Goal: Task Accomplishment & Management: Use online tool/utility

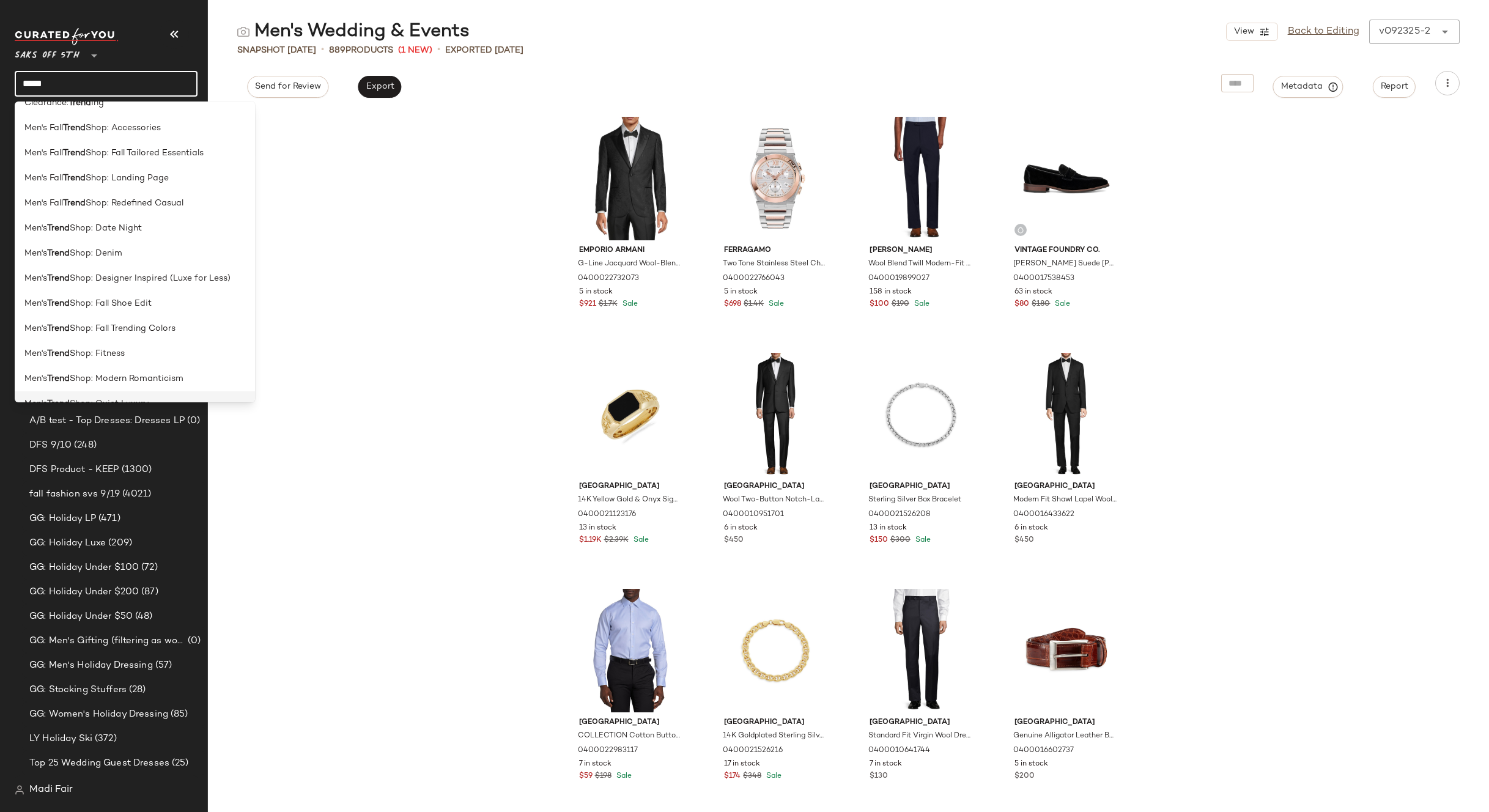
scroll to position [122, 0]
type input "*****"
click at [163, 190] on div "Men's Fall Trend Shop: Landing Page" at bounding box center [134, 197] width 240 height 25
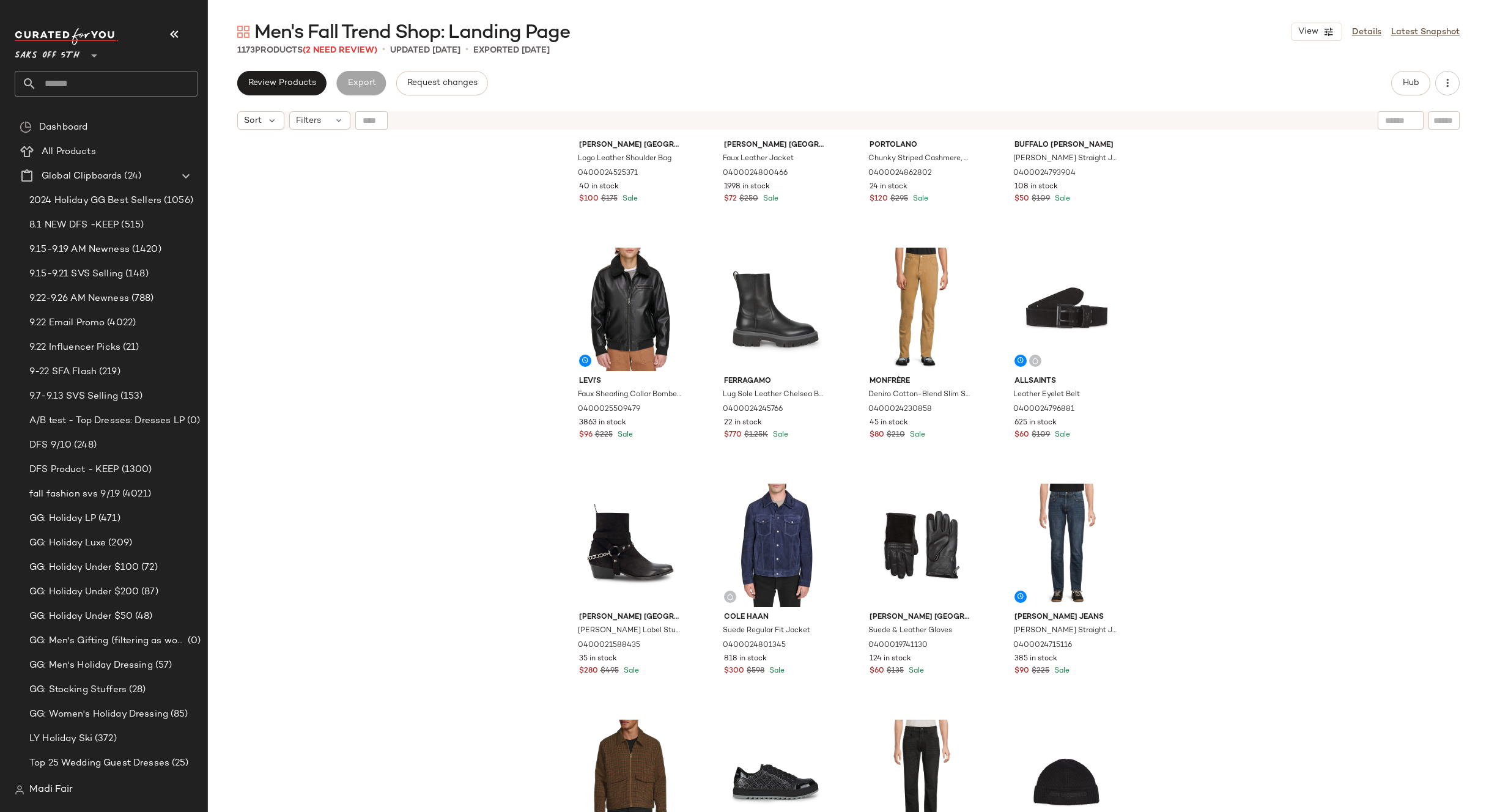
scroll to position [621, 0]
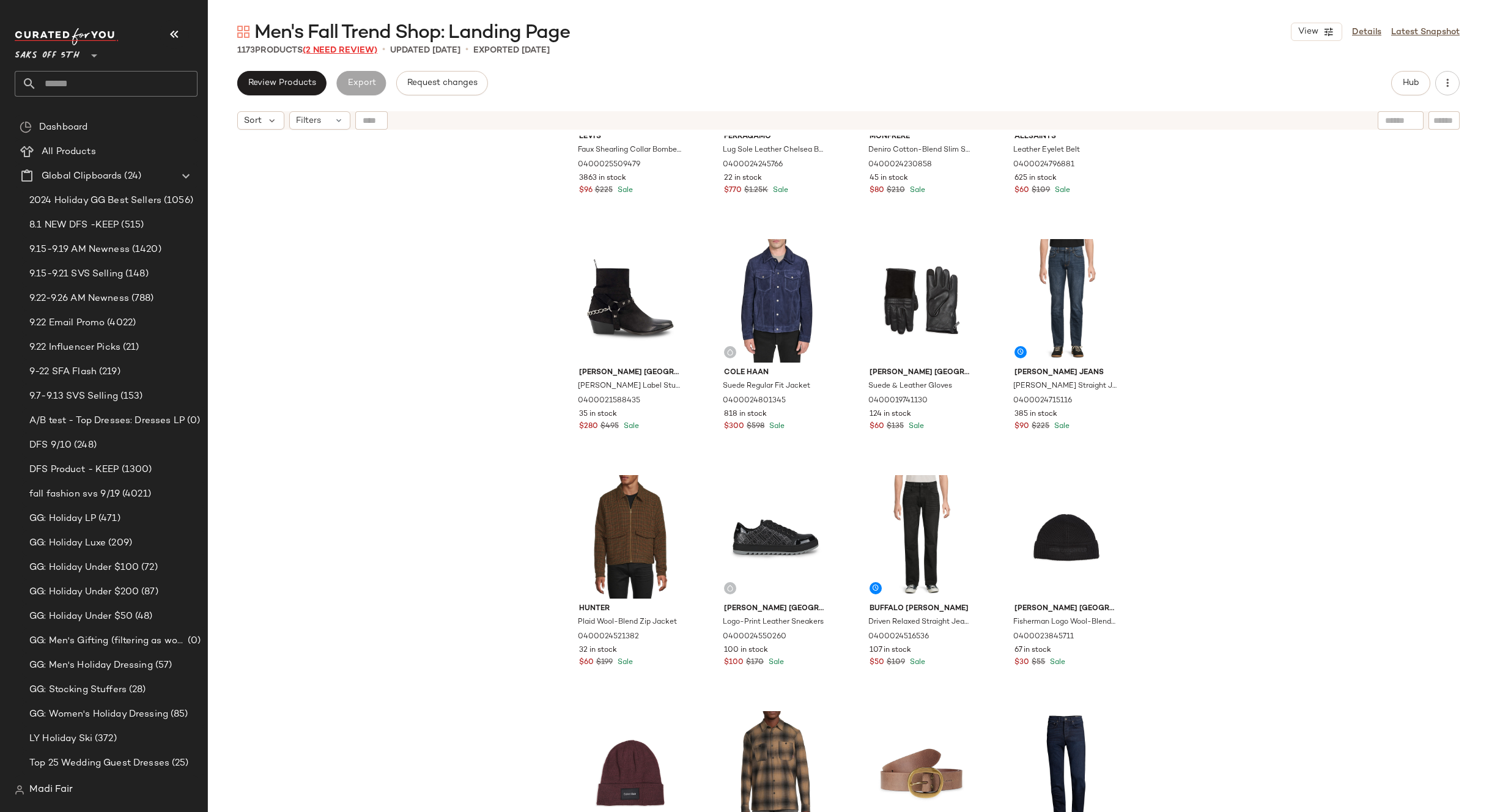
click at [356, 50] on span "(2 Need Review)" at bounding box center [339, 50] width 75 height 9
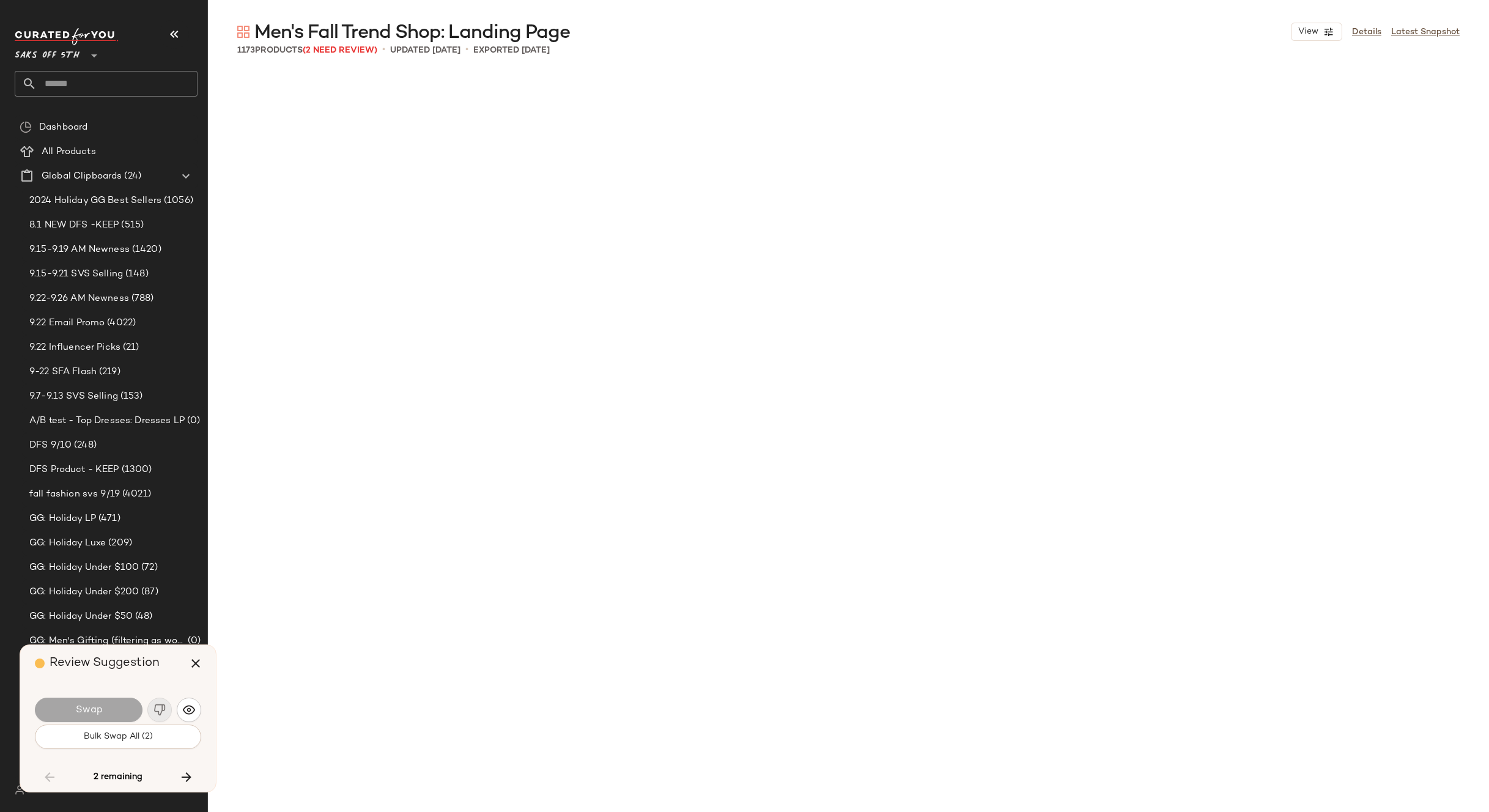
scroll to position [38699, 0]
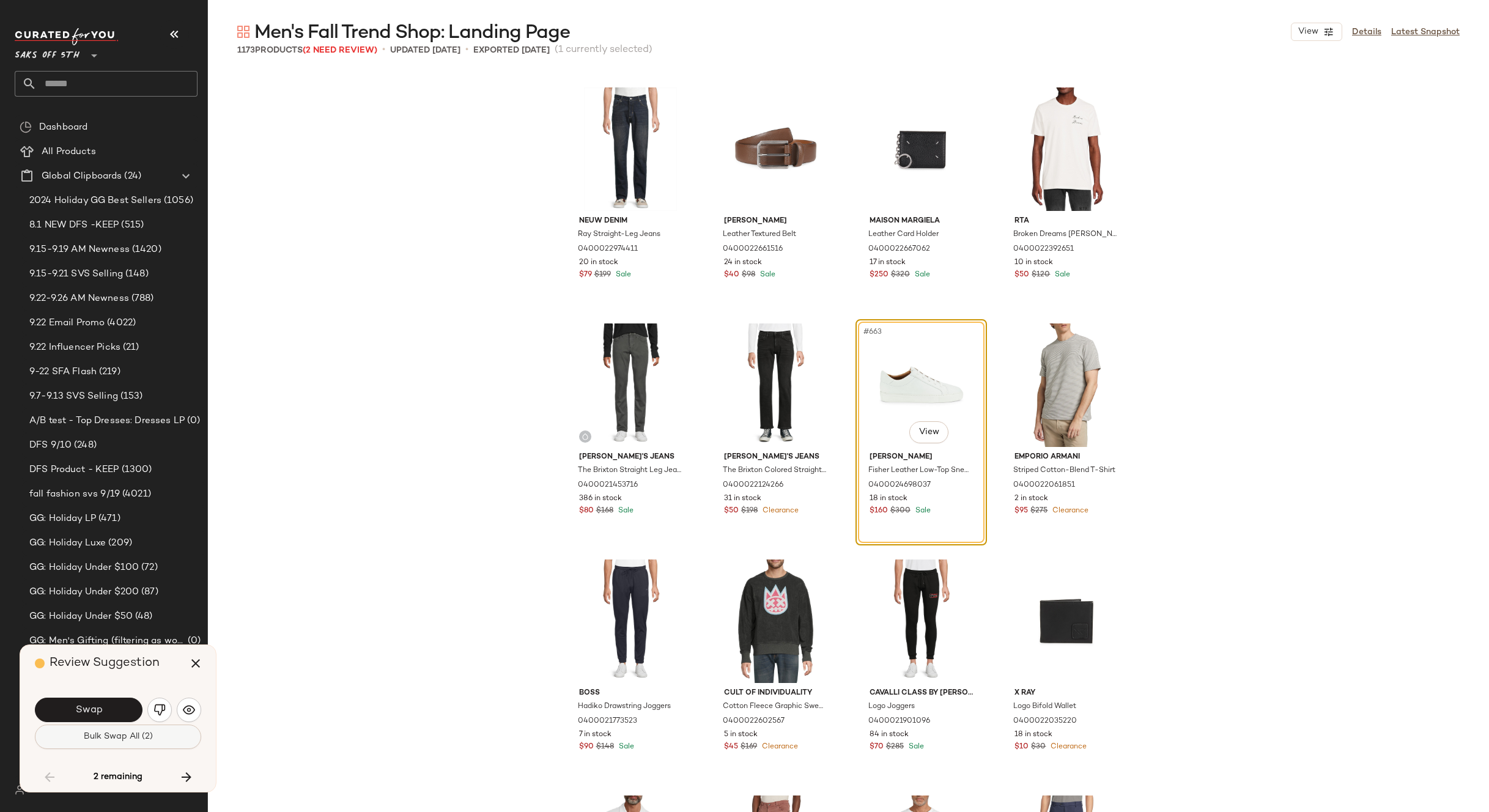
click at [127, 742] on button "Bulk Swap All (2)" at bounding box center [117, 736] width 166 height 25
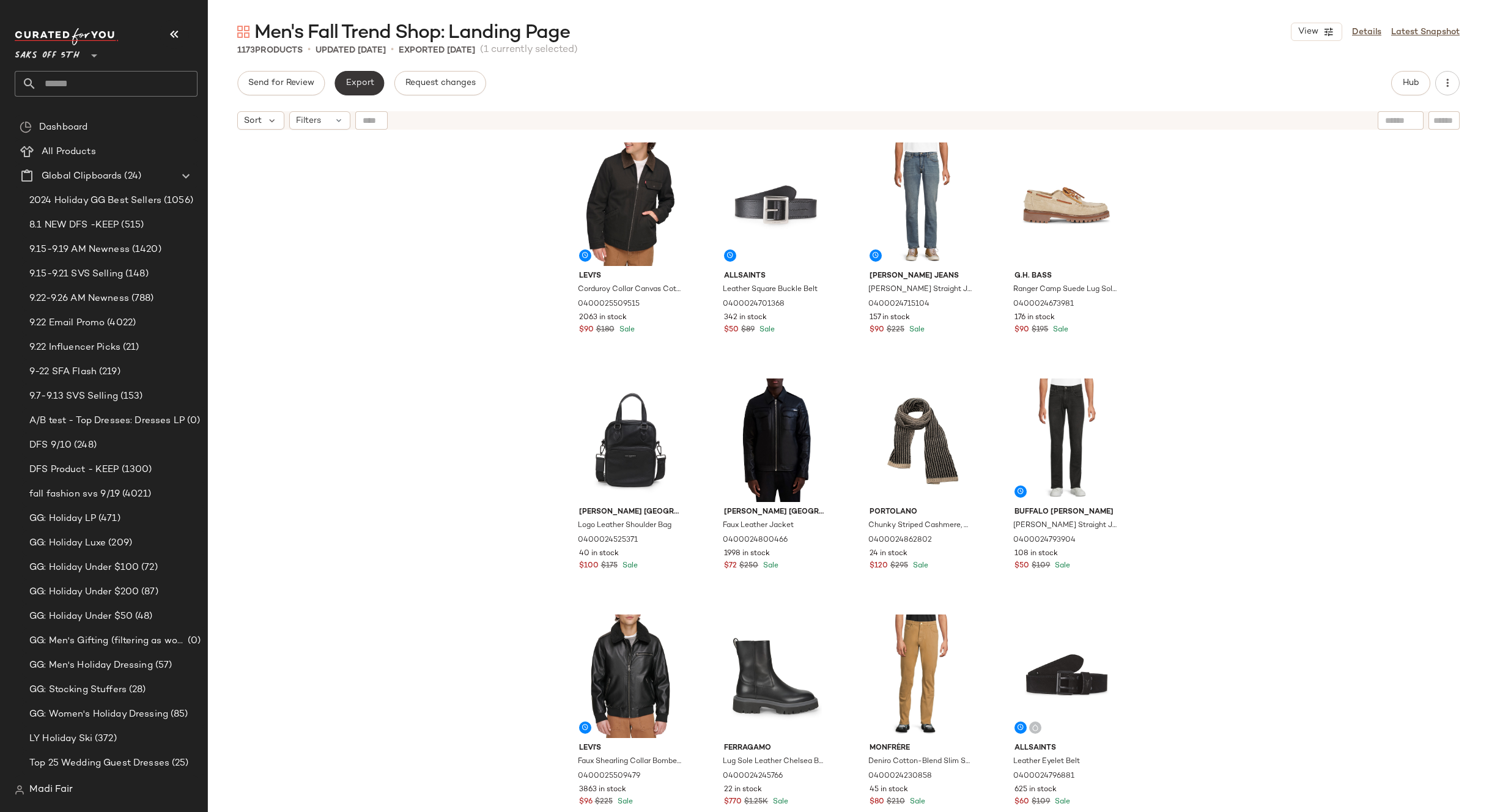
click at [365, 76] on button "Export" at bounding box center [359, 83] width 50 height 25
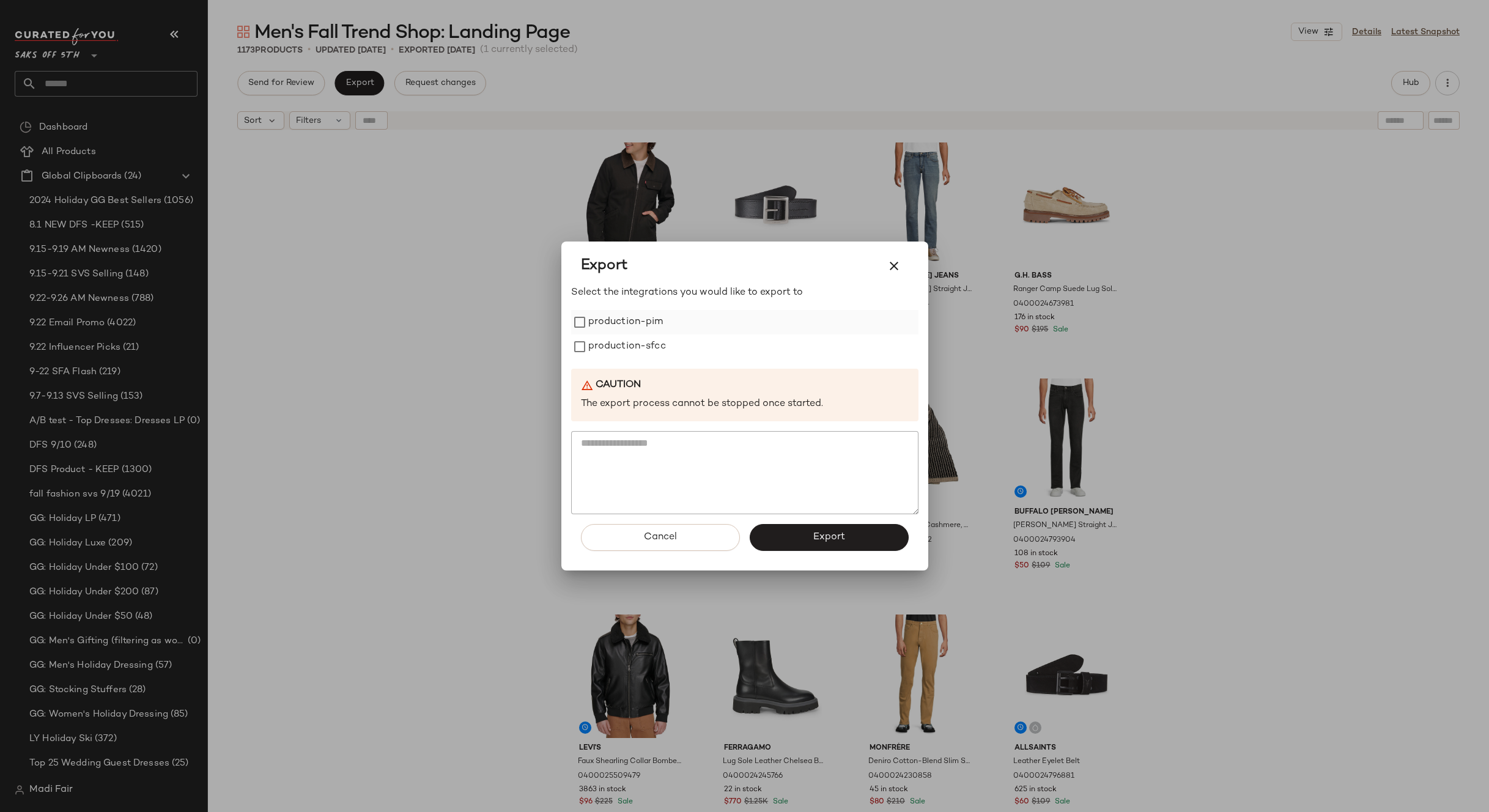
click at [655, 324] on label "production-pim" at bounding box center [626, 321] width 76 height 25
click at [646, 340] on label "production-sfcc" at bounding box center [627, 346] width 78 height 25
click at [827, 533] on span "Export" at bounding box center [828, 537] width 33 height 12
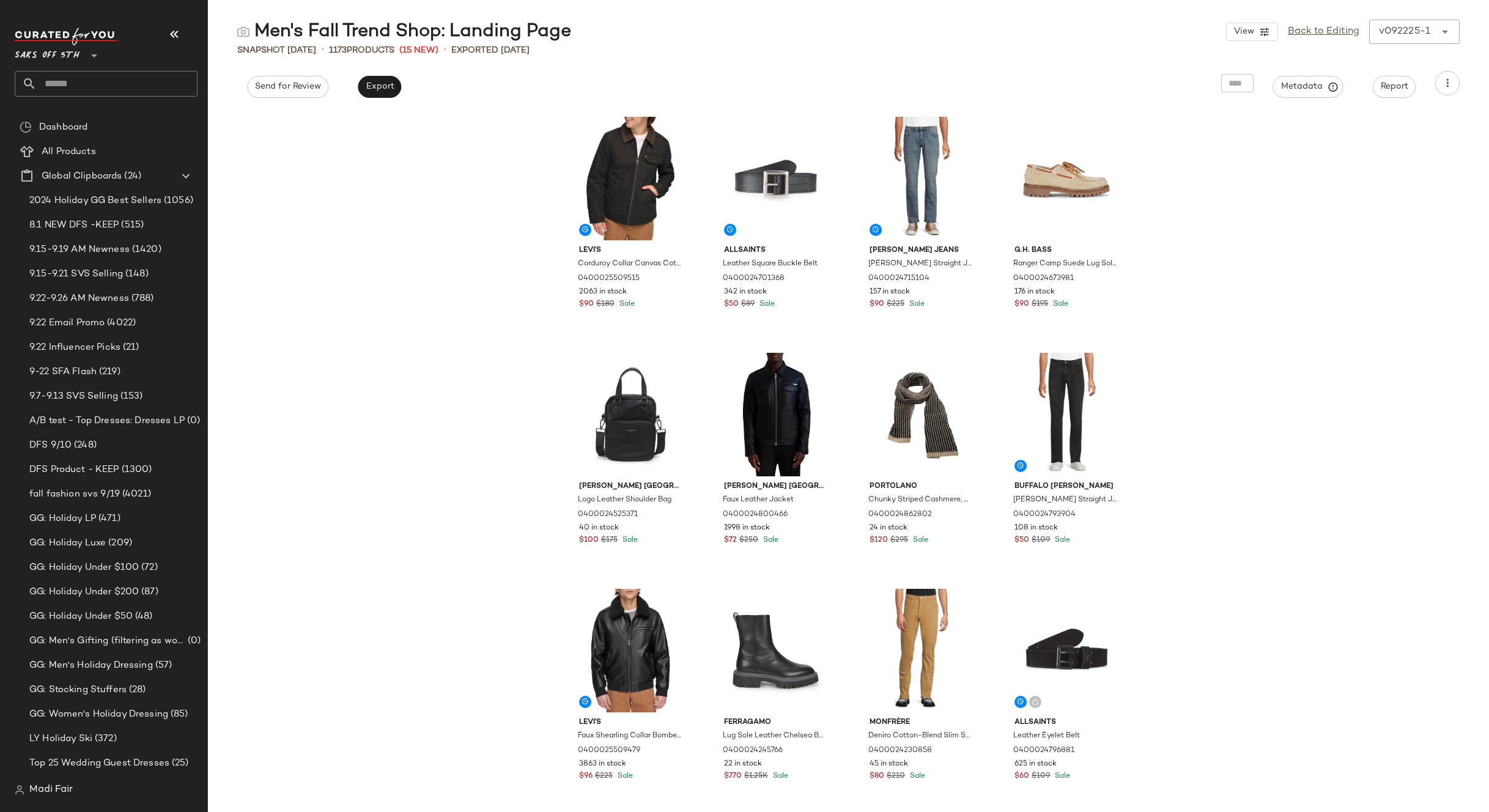
click at [451, 217] on div "Levi's Corduroy Collar Canvas Cotton Depot Jacket 0400025509515 2063 in stock $…" at bounding box center [848, 461] width 1281 height 702
drag, startPoint x: 1213, startPoint y: 218, endPoint x: 1230, endPoint y: 121, distance: 98.5
click at [1213, 216] on div "Levi's Corduroy Collar Canvas Cotton Depot Jacket 0400025509515 2063 in stock $…" at bounding box center [848, 461] width 1281 height 702
